Goal: Task Accomplishment & Management: Manage account settings

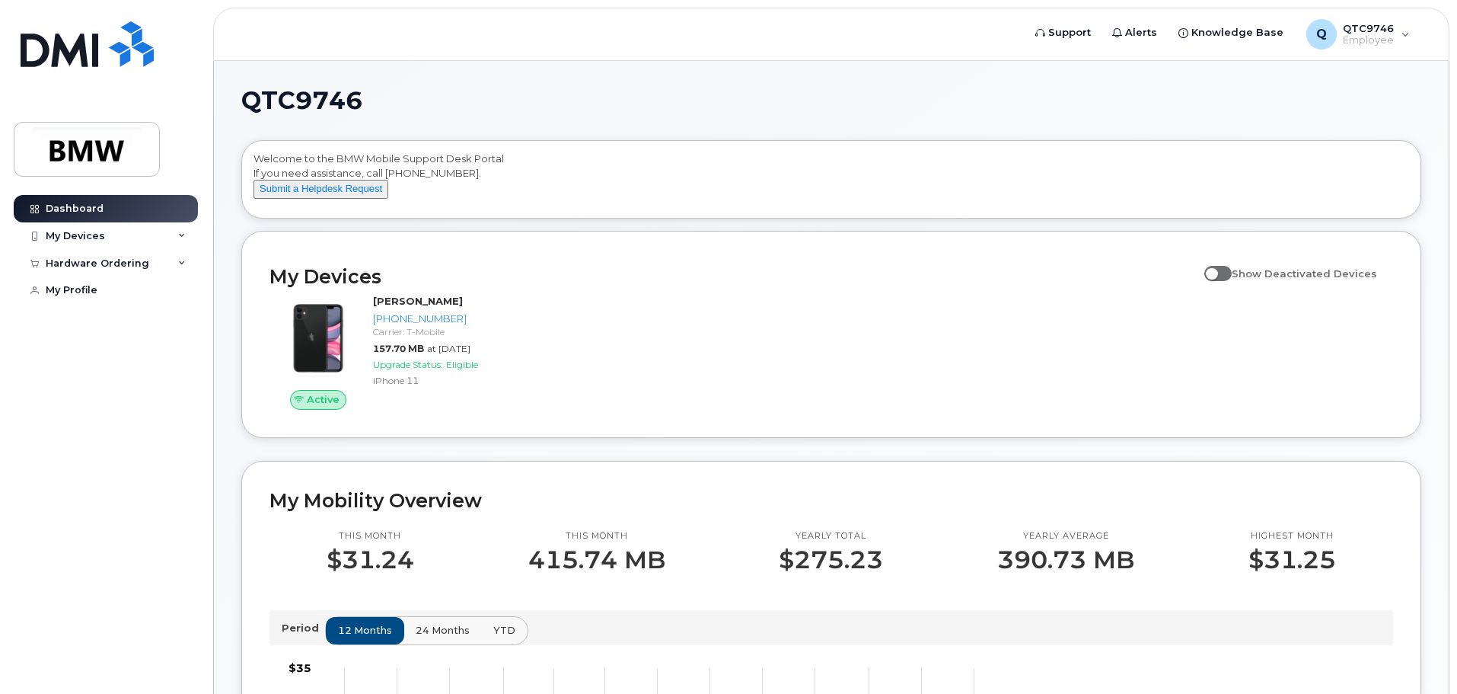
click at [1223, 281] on span at bounding box center [1217, 273] width 27 height 15
click at [1217, 271] on input "Show Deactivated Devices" at bounding box center [1210, 265] width 12 height 12
click at [1230, 281] on span at bounding box center [1217, 273] width 27 height 15
click at [1217, 271] on input "Show Deactivated Devices" at bounding box center [1210, 265] width 12 height 12
checkbox input "false"
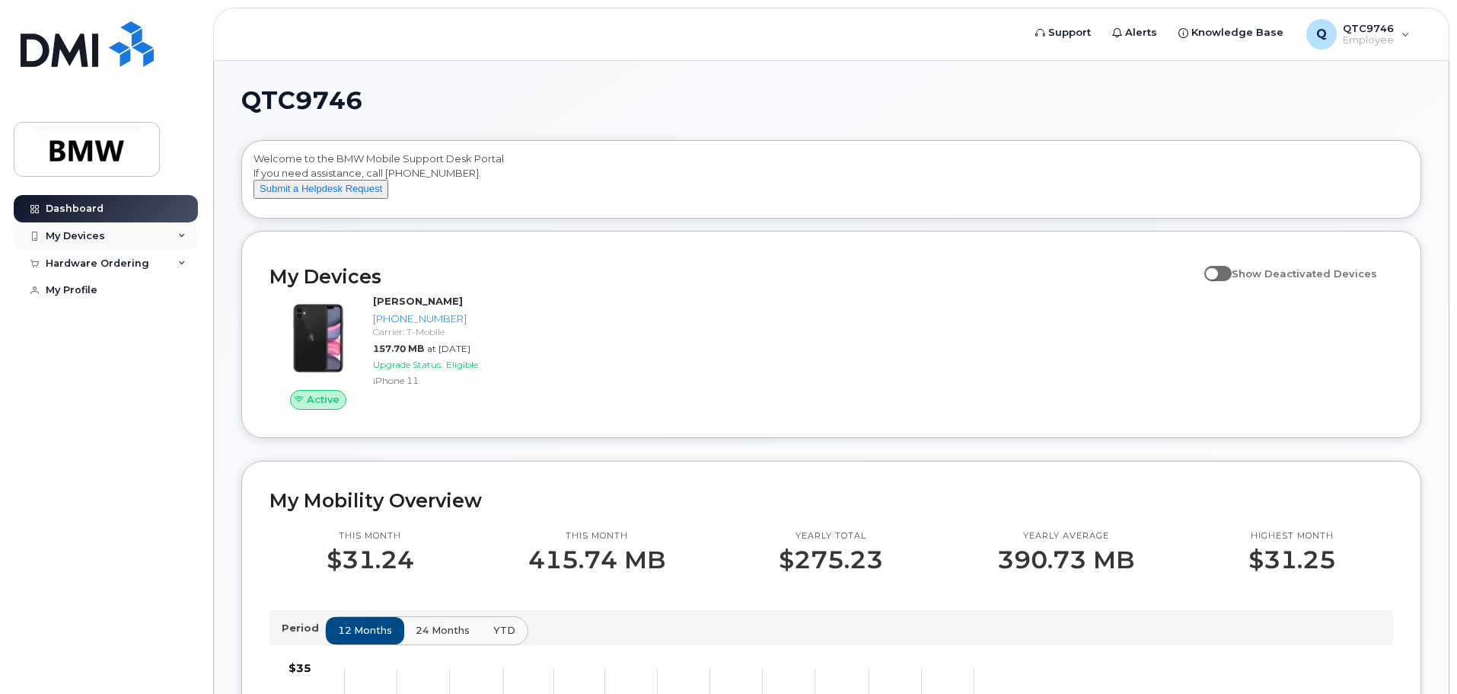
click at [179, 232] on icon at bounding box center [182, 236] width 8 height 8
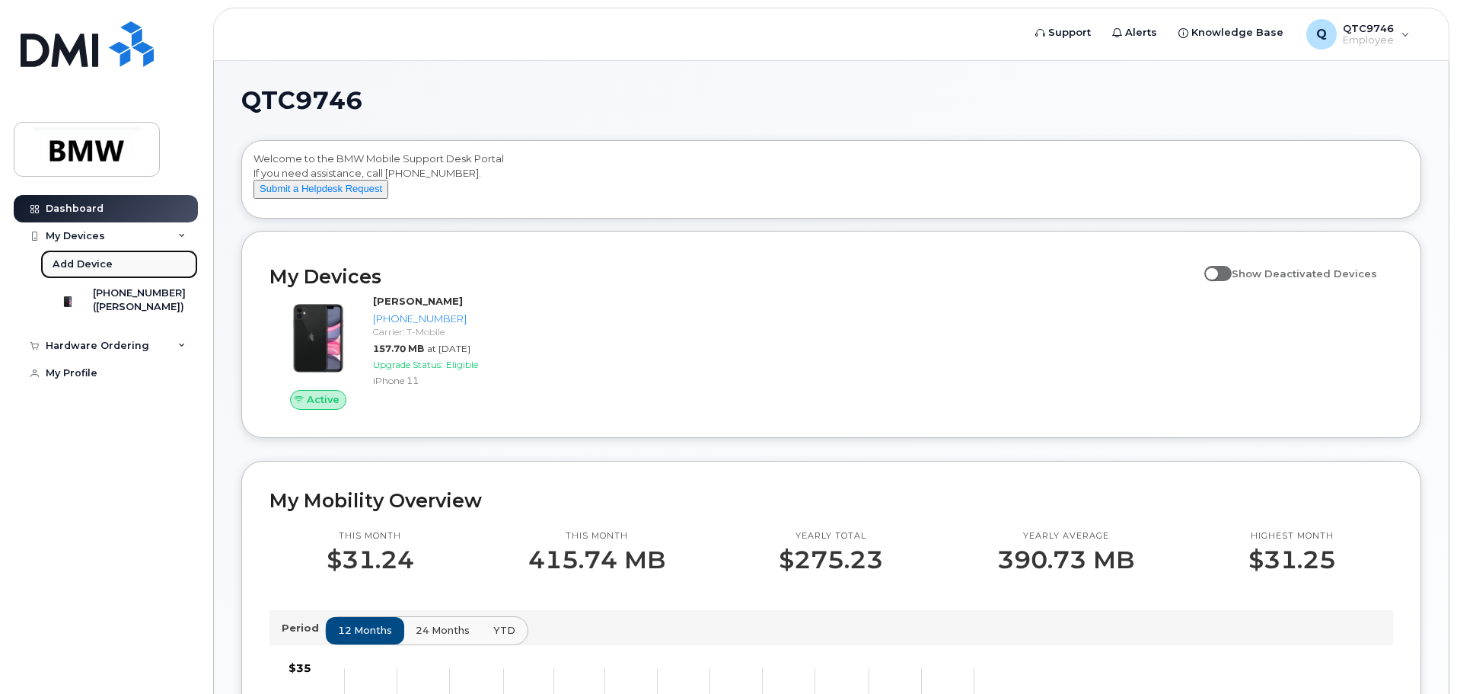
click at [165, 262] on link "Add Device" at bounding box center [119, 264] width 158 height 29
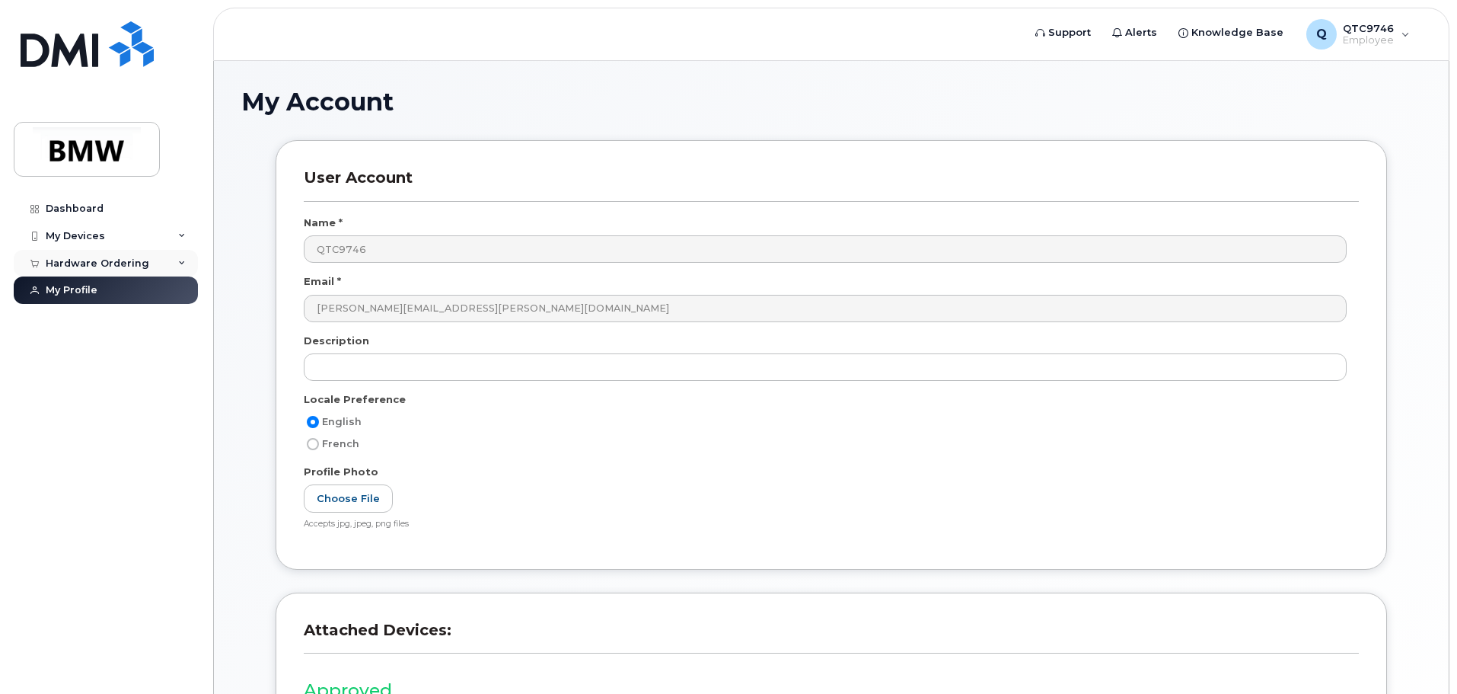
click at [131, 266] on div "Hardware Ordering" at bounding box center [98, 263] width 104 height 12
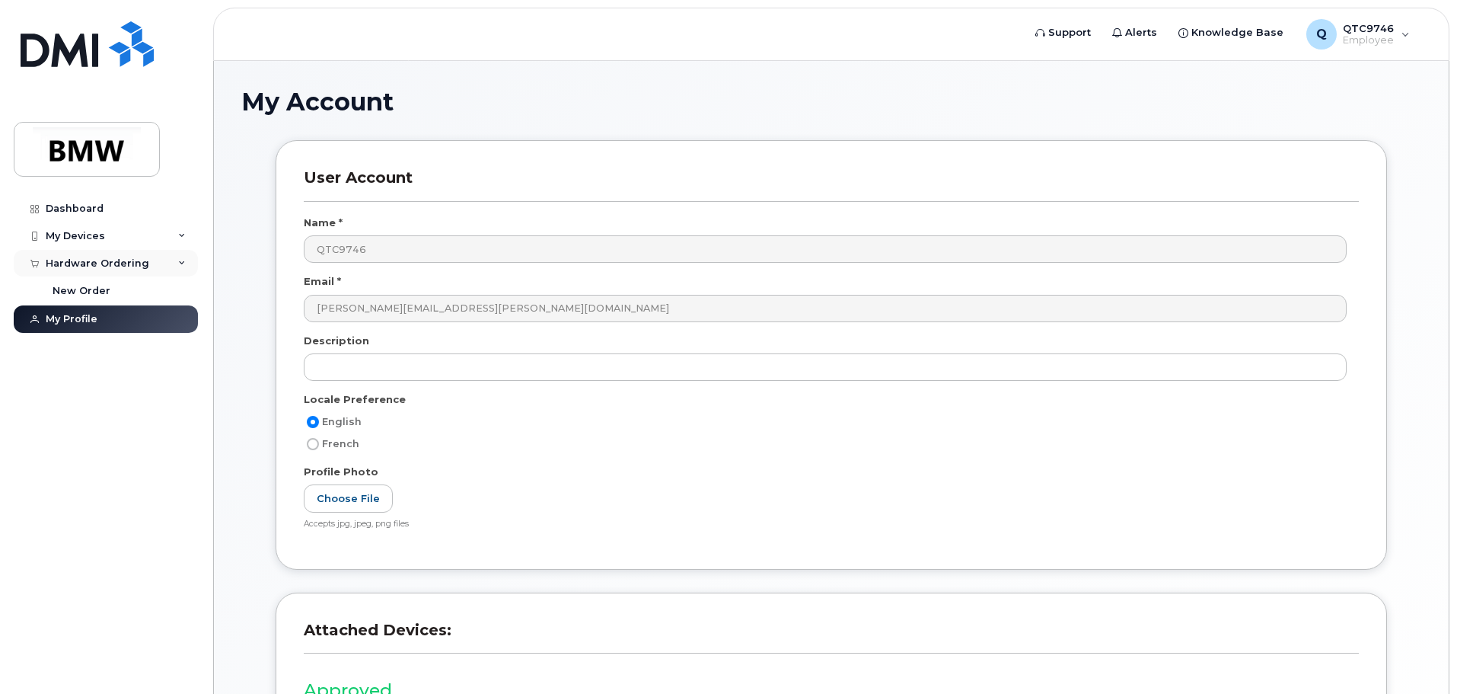
click at [186, 260] on div "Hardware Ordering" at bounding box center [106, 263] width 184 height 27
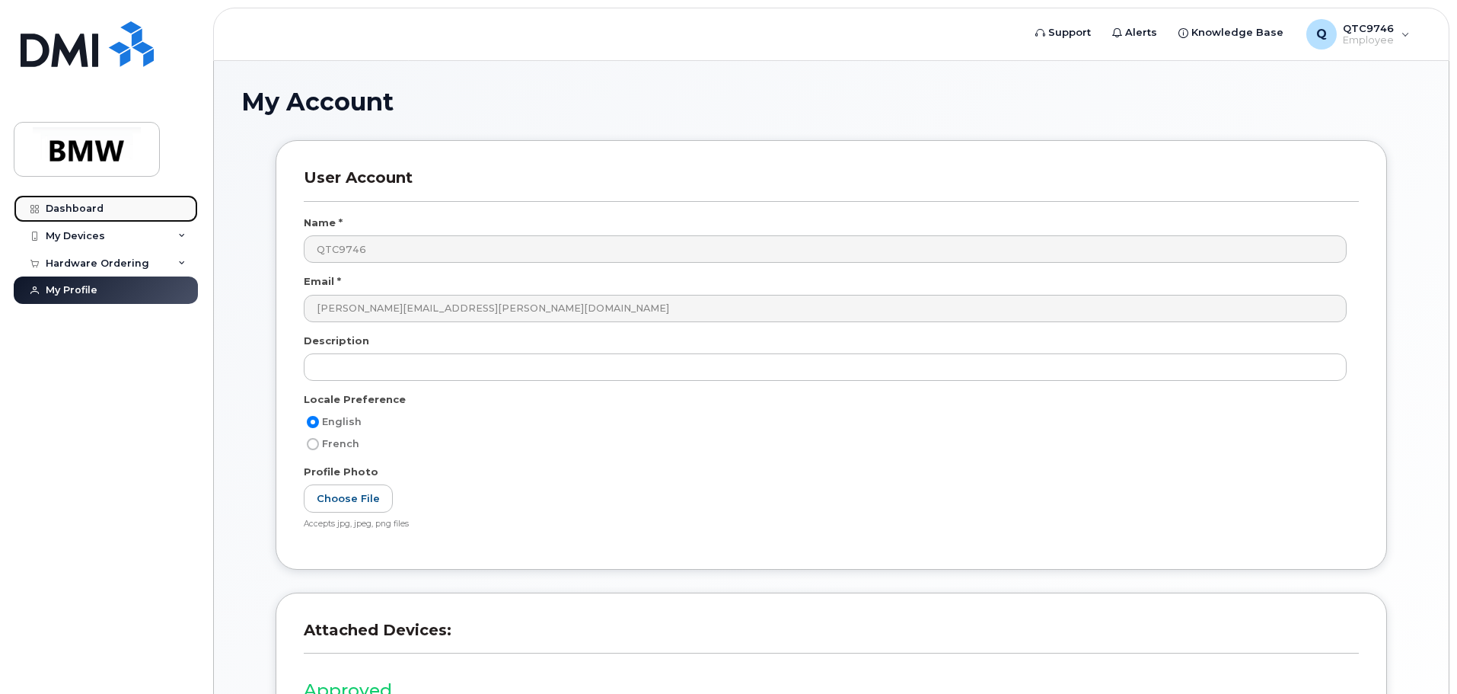
click at [59, 206] on div "Dashboard" at bounding box center [75, 208] width 58 height 12
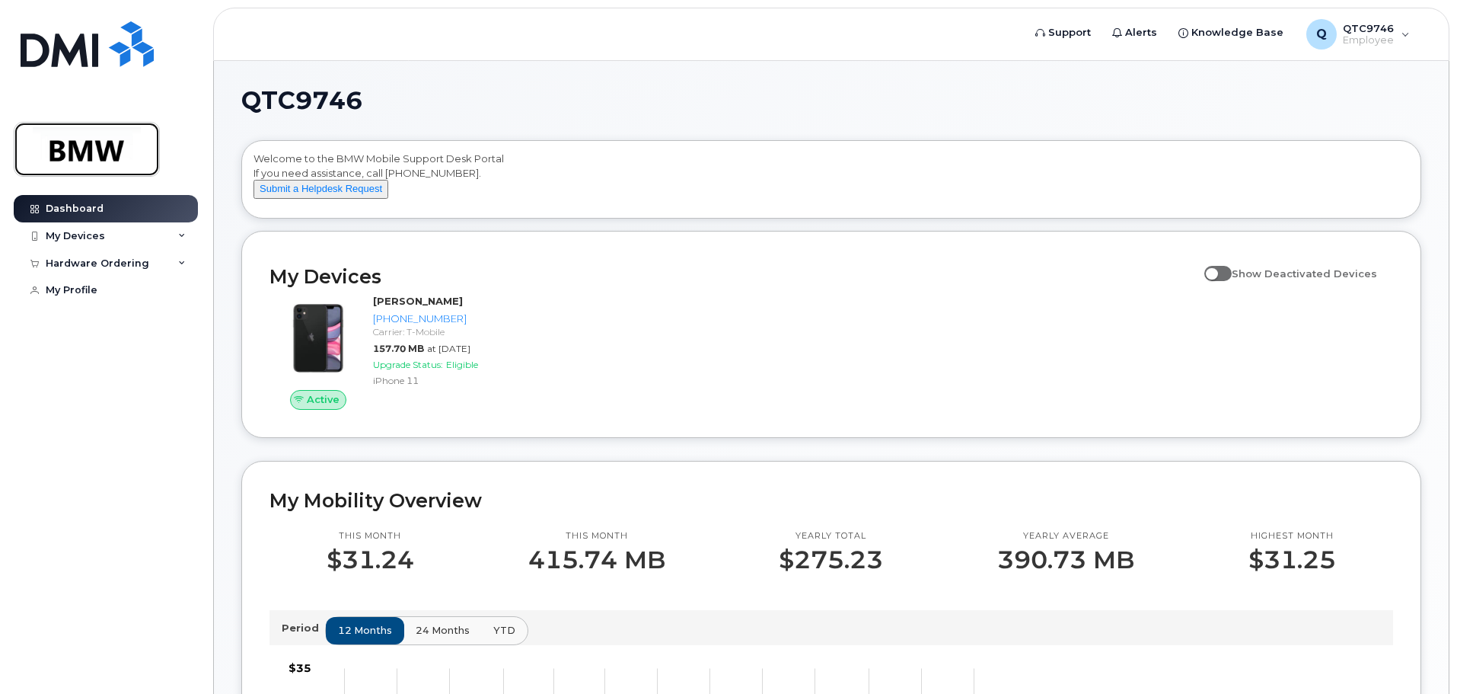
click at [110, 143] on img at bounding box center [86, 149] width 117 height 44
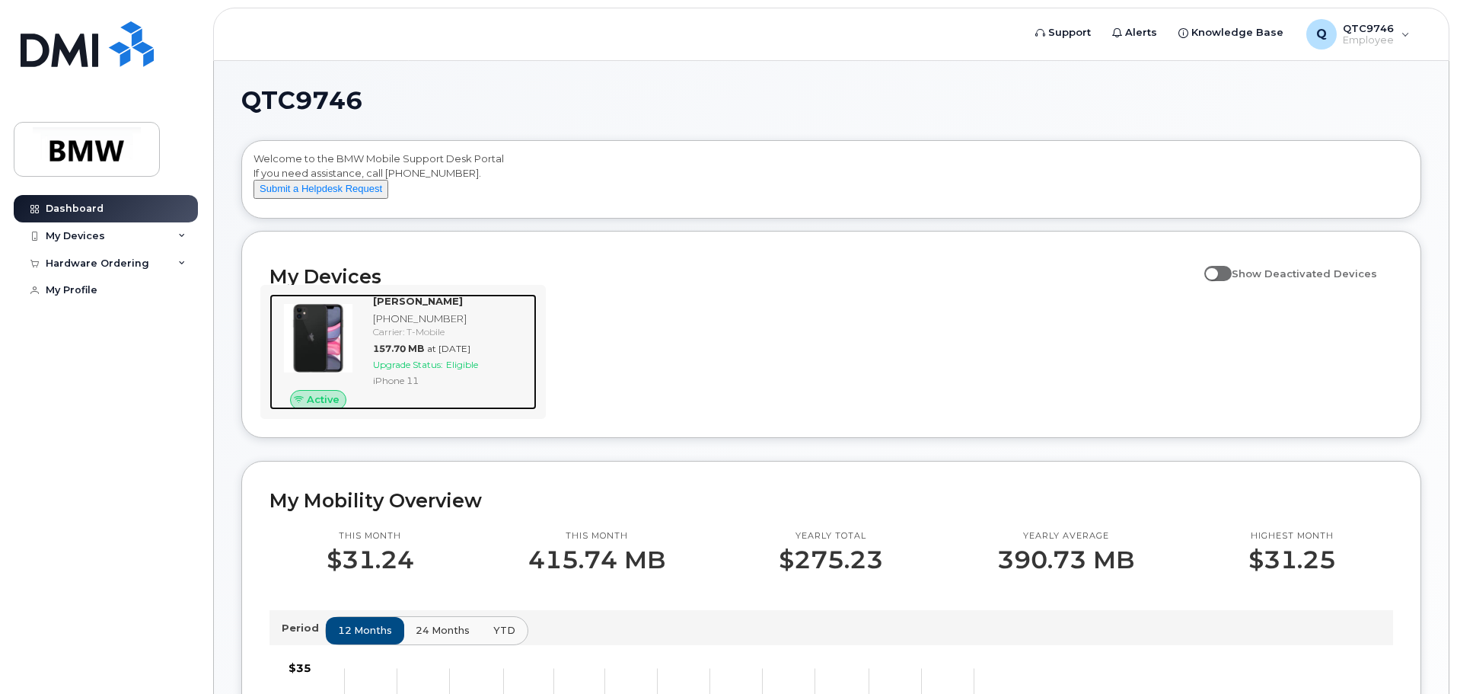
click at [525, 407] on div "[PERSON_NAME] [PHONE_NUMBER] Carrier: T-Mobile 157.70 MB at [DATE] Upgrade Stat…" at bounding box center [452, 352] width 170 height 116
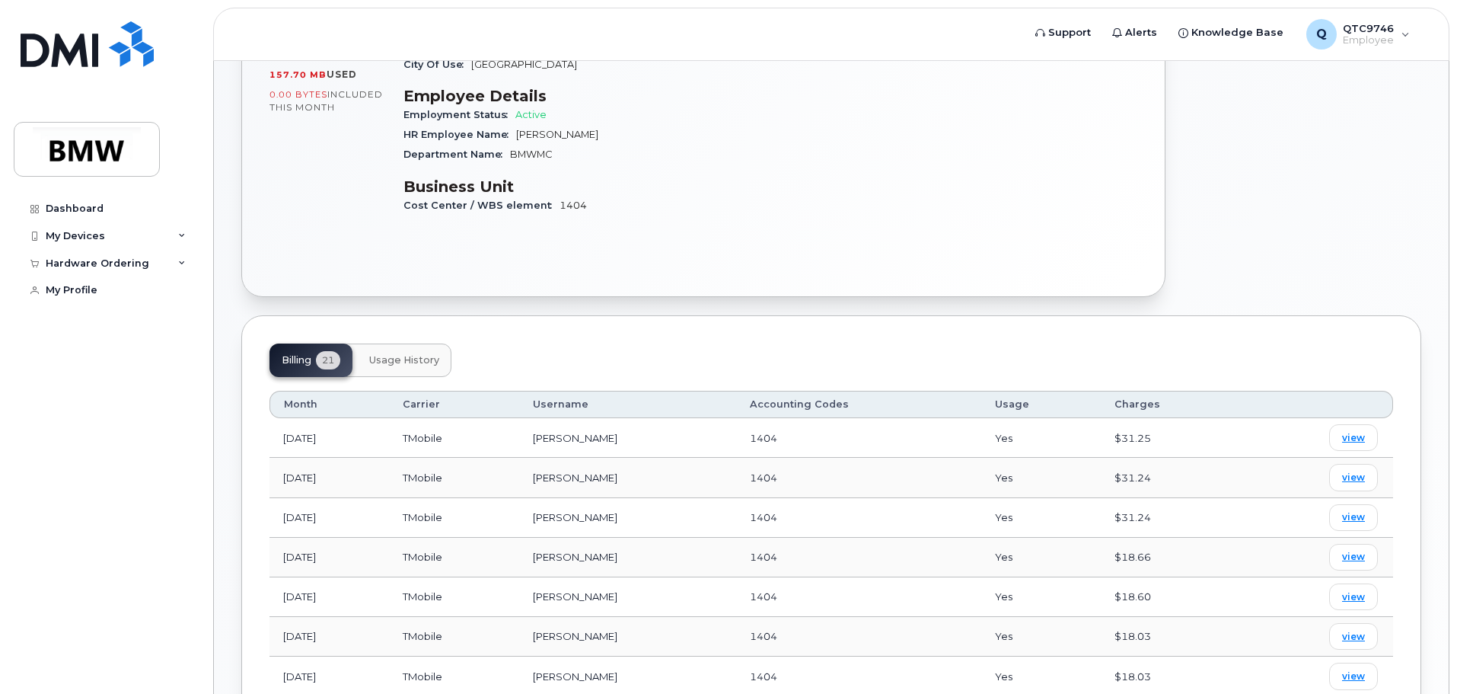
scroll to position [457, 0]
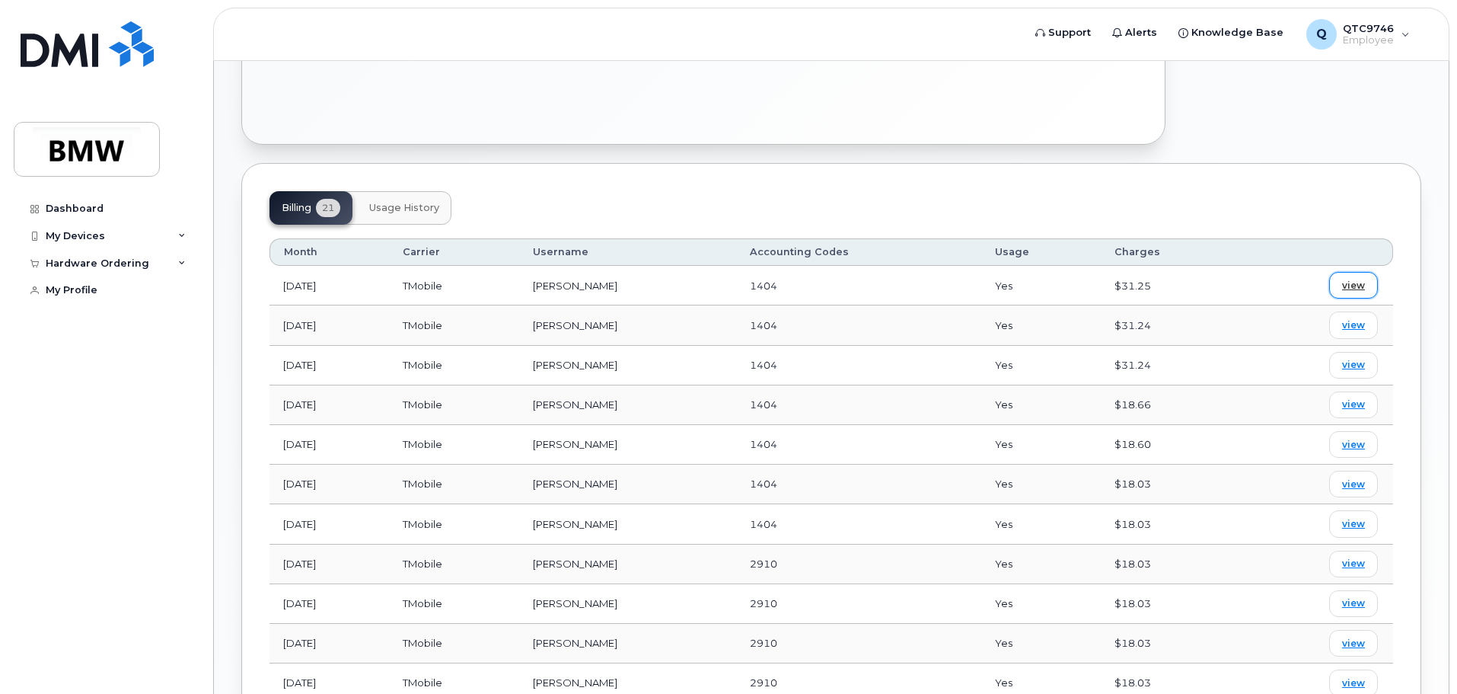
click at [1357, 279] on span "view" at bounding box center [1353, 286] width 23 height 14
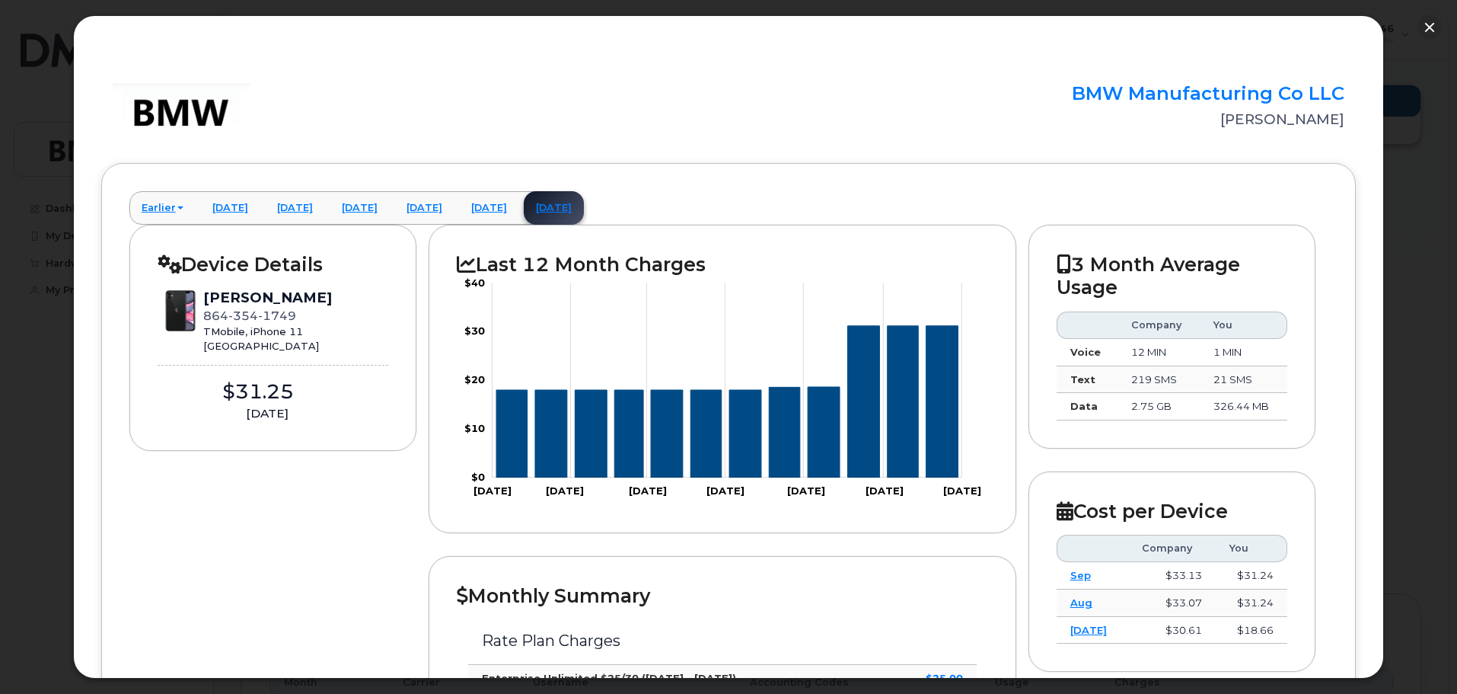
scroll to position [0, 0]
click at [1433, 27] on button "button" at bounding box center [1429, 27] width 24 height 24
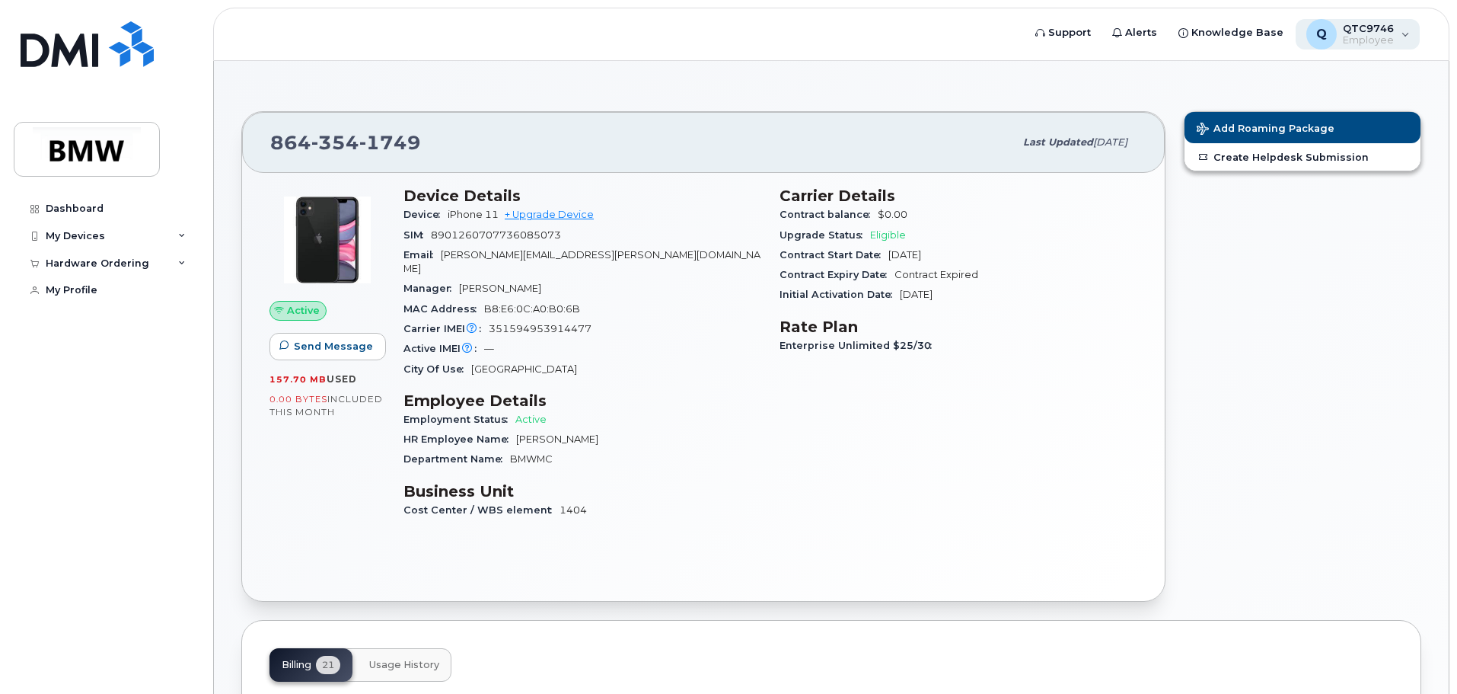
click at [1398, 47] on div "Q QTC9746 Employee" at bounding box center [1358, 34] width 125 height 30
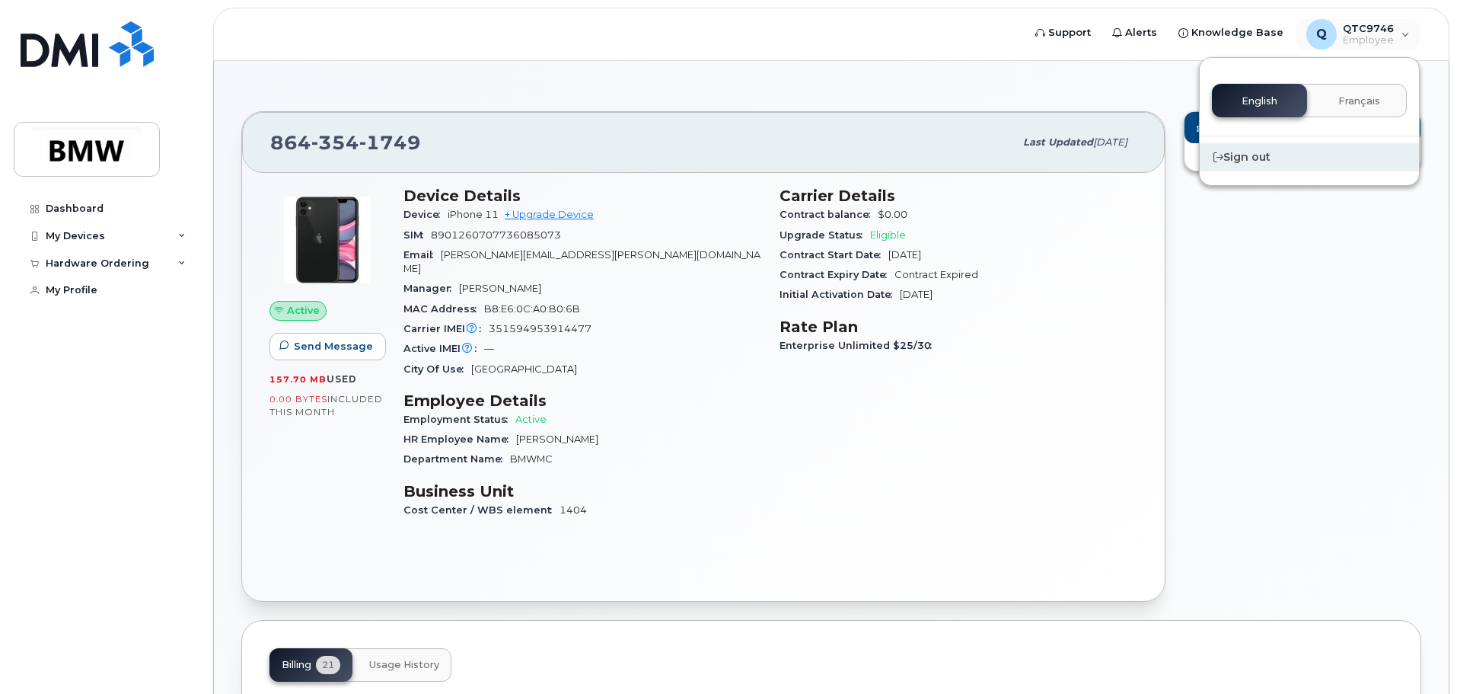
click at [1253, 154] on div "Sign out" at bounding box center [1309, 157] width 219 height 28
